Goal: Information Seeking & Learning: Learn about a topic

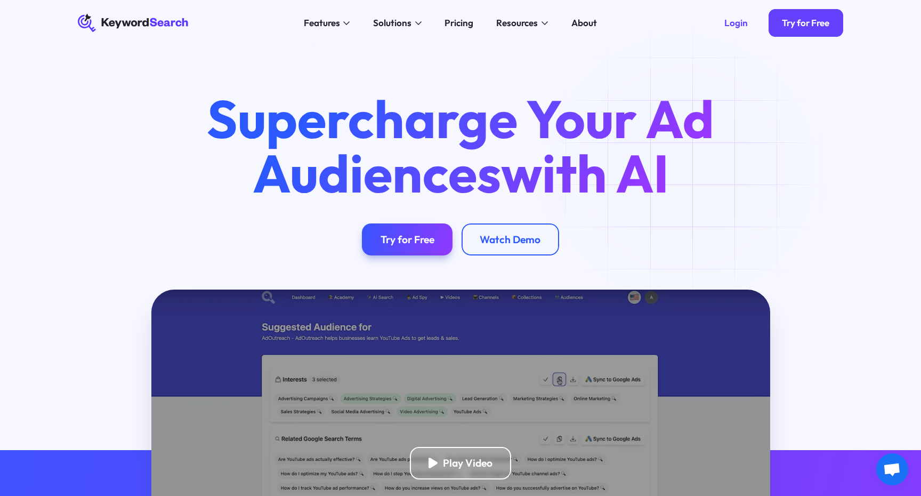
click at [459, 18] on div "Pricing" at bounding box center [459, 23] width 29 height 14
